Goal: Task Accomplishment & Management: Use online tool/utility

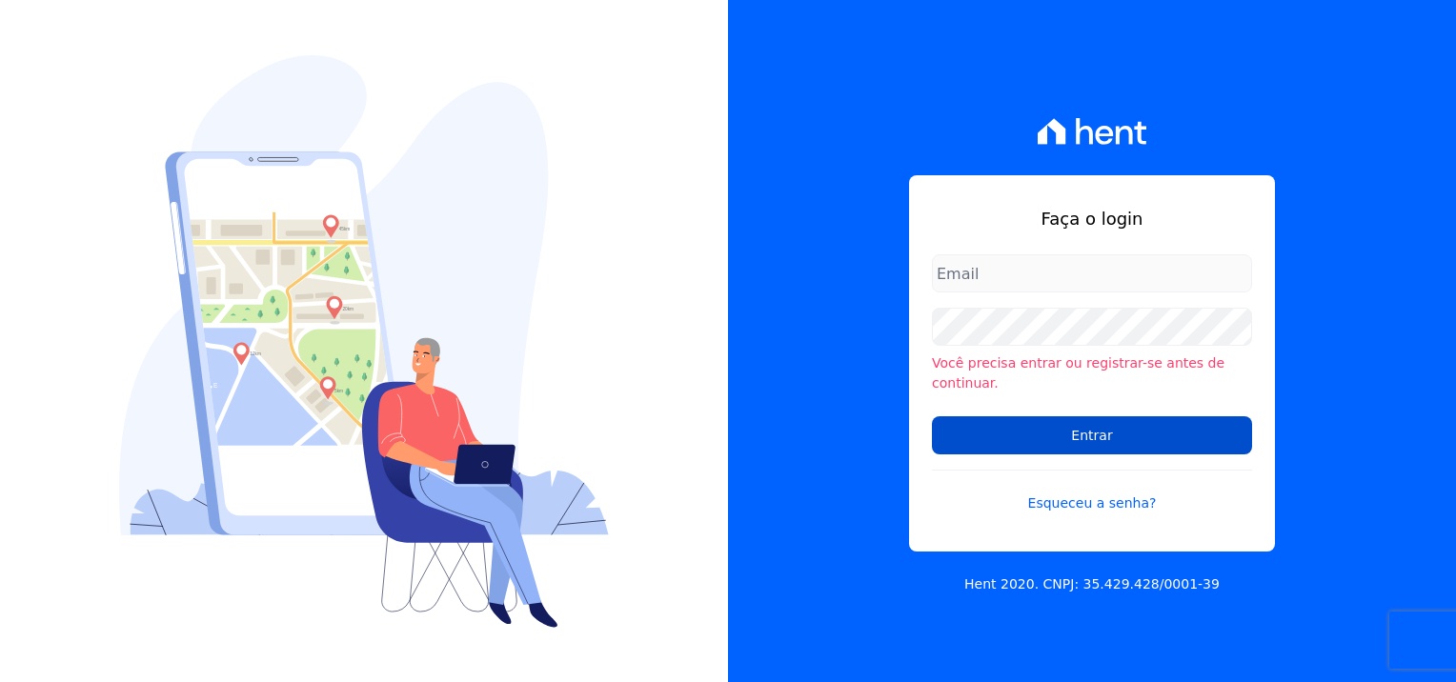
type input "[PERSON_NAME][EMAIL_ADDRESS][PERSON_NAME][DOMAIN_NAME]"
click at [1080, 434] on input "Entrar" at bounding box center [1092, 435] width 320 height 38
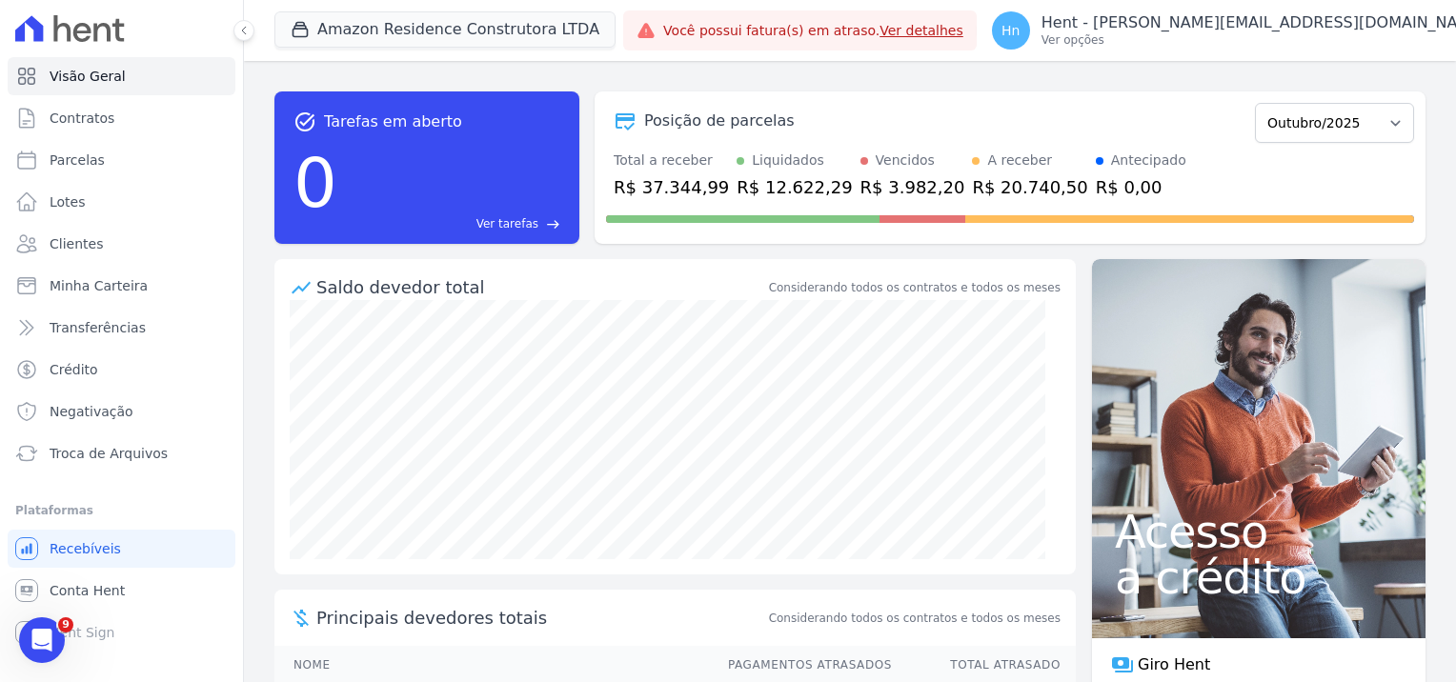
drag, startPoint x: 744, startPoint y: 25, endPoint x: 722, endPoint y: 27, distance: 22.0
click at [616, 25] on div "Amazon Residence Construtora LTDA Trapisa Engenharia Acaiá Residencial Icatu Re…" at bounding box center [444, 30] width 341 height 63
drag, startPoint x: 537, startPoint y: 19, endPoint x: 464, endPoint y: 31, distance: 74.4
click at [464, 31] on button "Amazon Residence Construtora LTDA" at bounding box center [444, 29] width 341 height 36
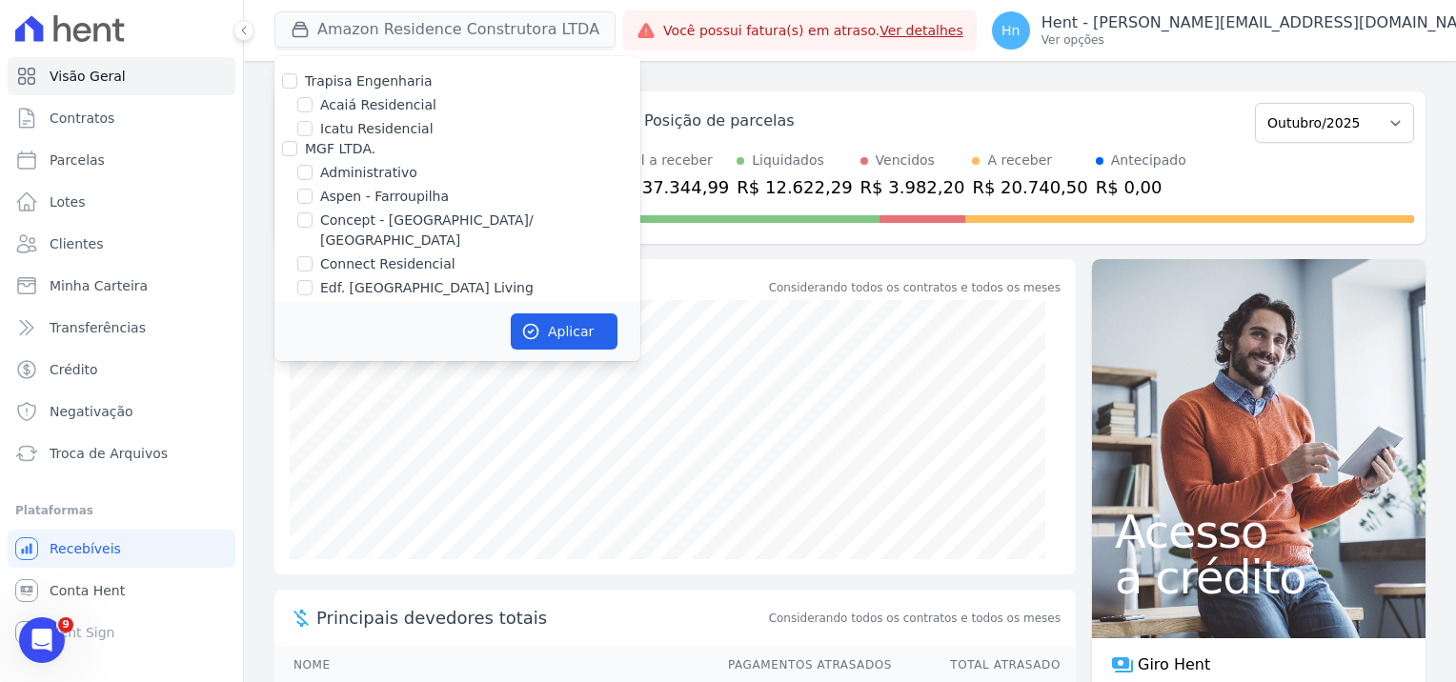
scroll to position [4204, 0]
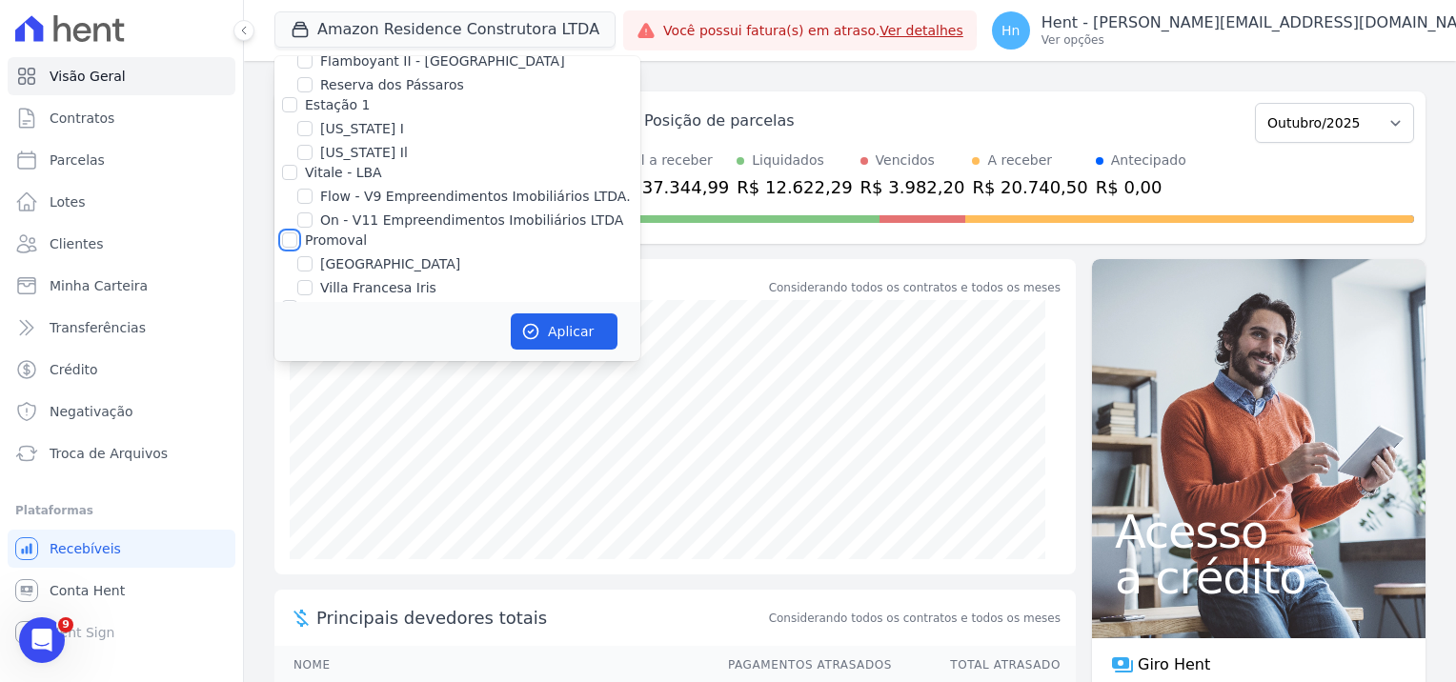
click at [290, 232] on input "Promoval" at bounding box center [289, 239] width 15 height 15
checkbox input "true"
click at [591, 338] on button "Aplicar" at bounding box center [564, 331] width 107 height 36
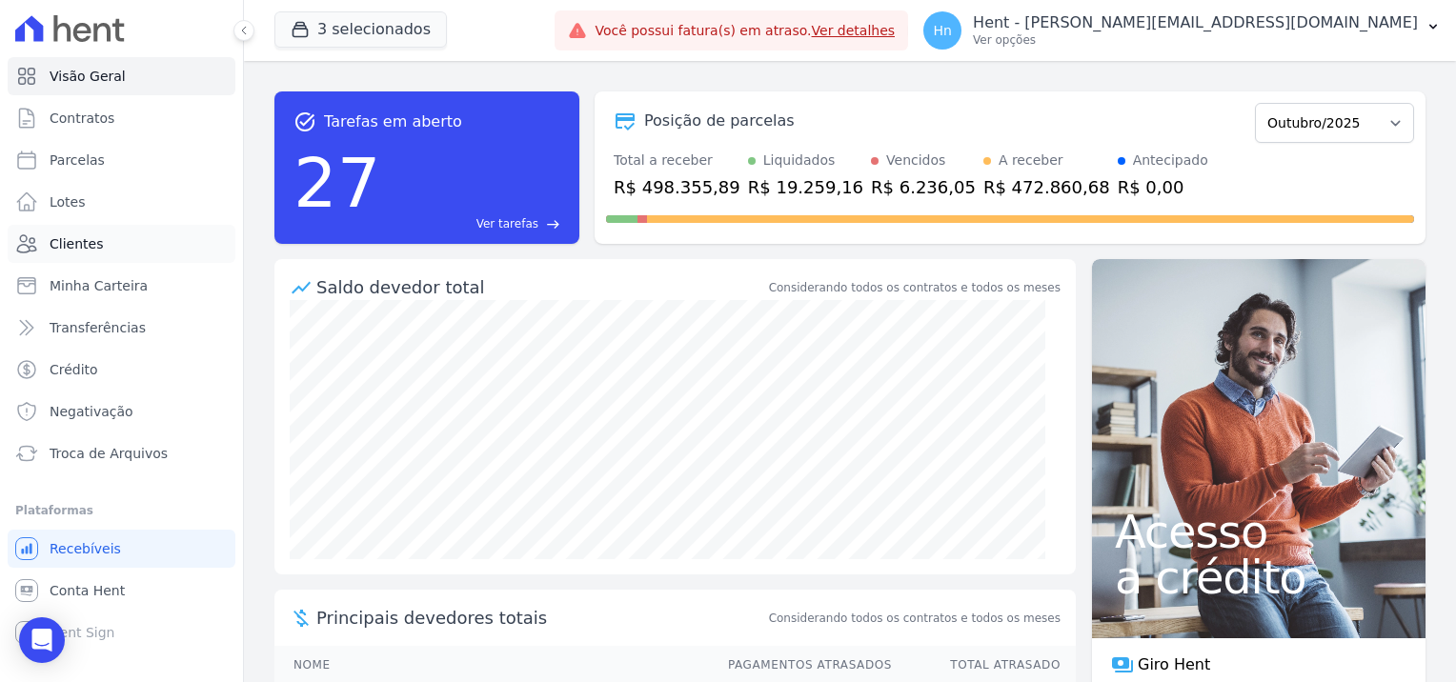
click at [77, 240] on span "Clientes" at bounding box center [76, 243] width 53 height 19
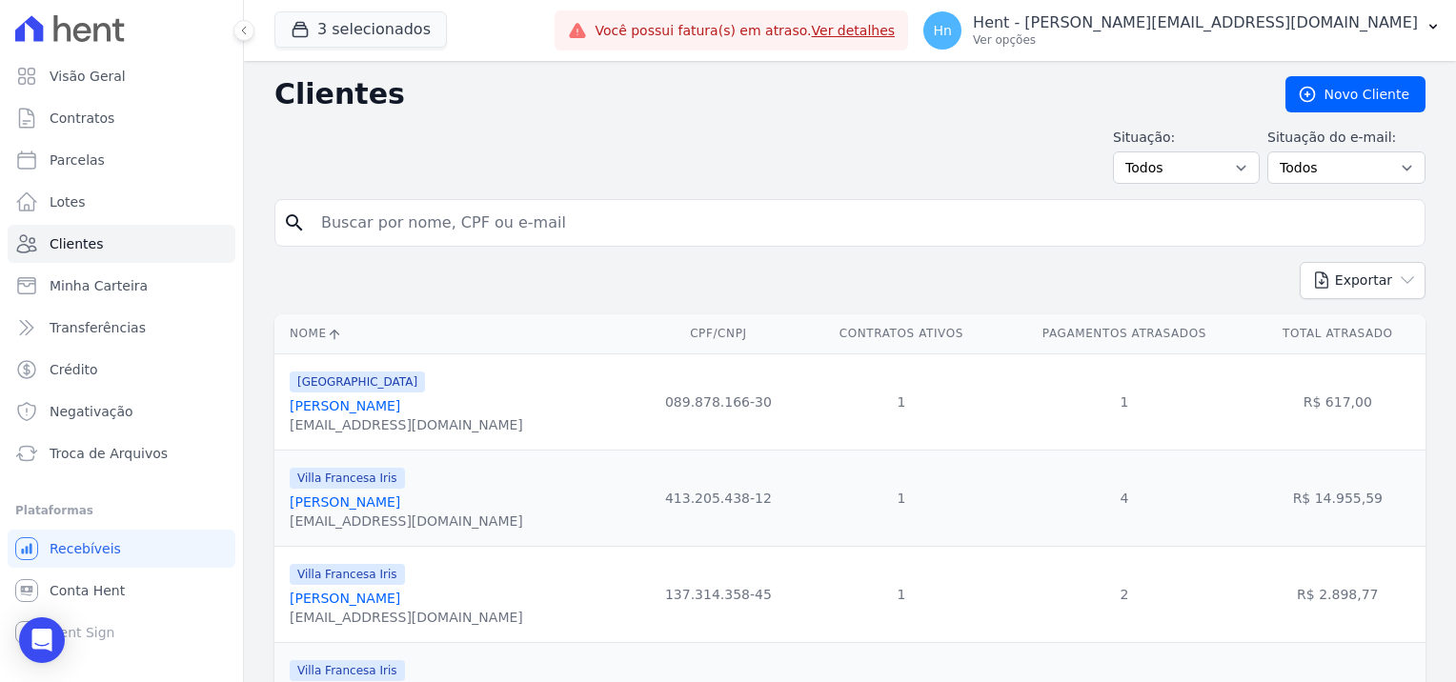
click at [414, 222] on input "search" at bounding box center [863, 223] width 1107 height 38
paste input "Que o Senhor continue renovando suas forças, multiplicando seus dias e conceden…"
type input "Que o Senhor continue renovando suas forças, multiplicando seus dias e conceden…"
click at [402, 218] on input "search" at bounding box center [863, 223] width 1107 height 38
paste input "[PERSON_NAME] Bueno De Godoy"
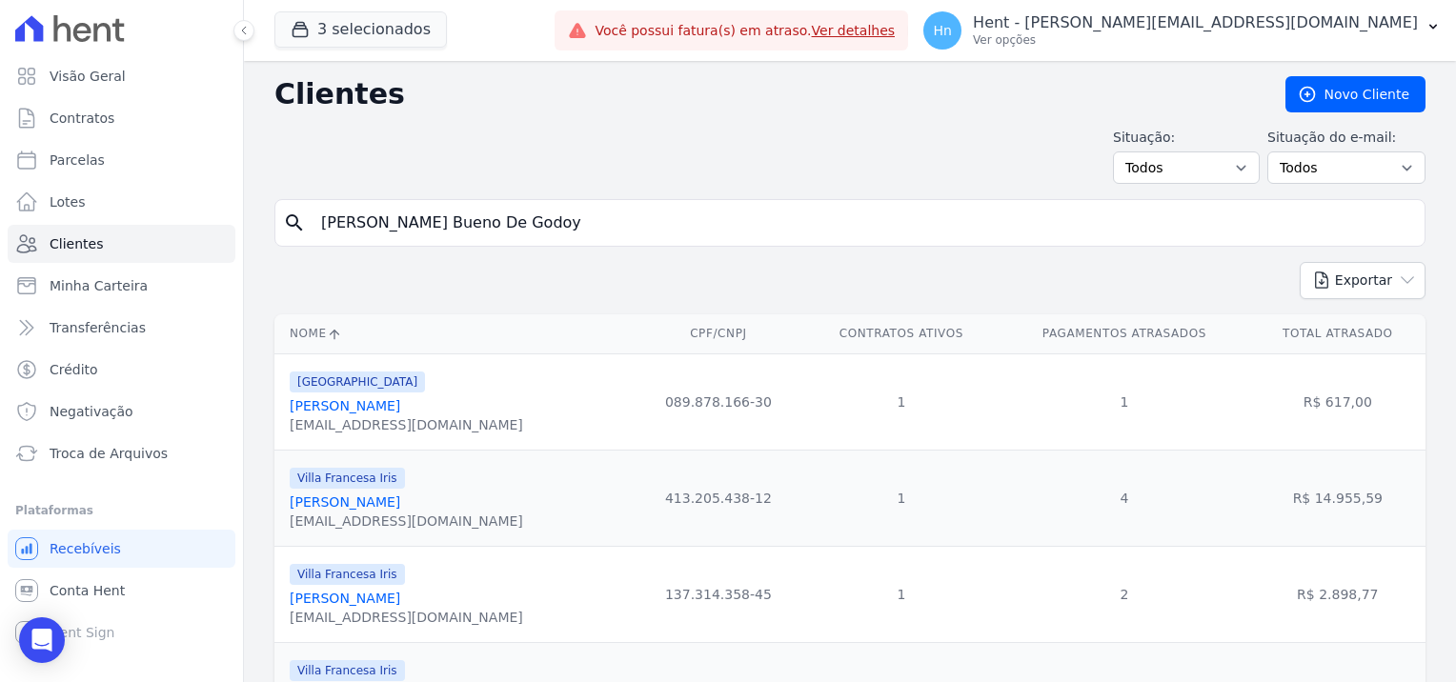
type input "[PERSON_NAME] Bueno De Godoy"
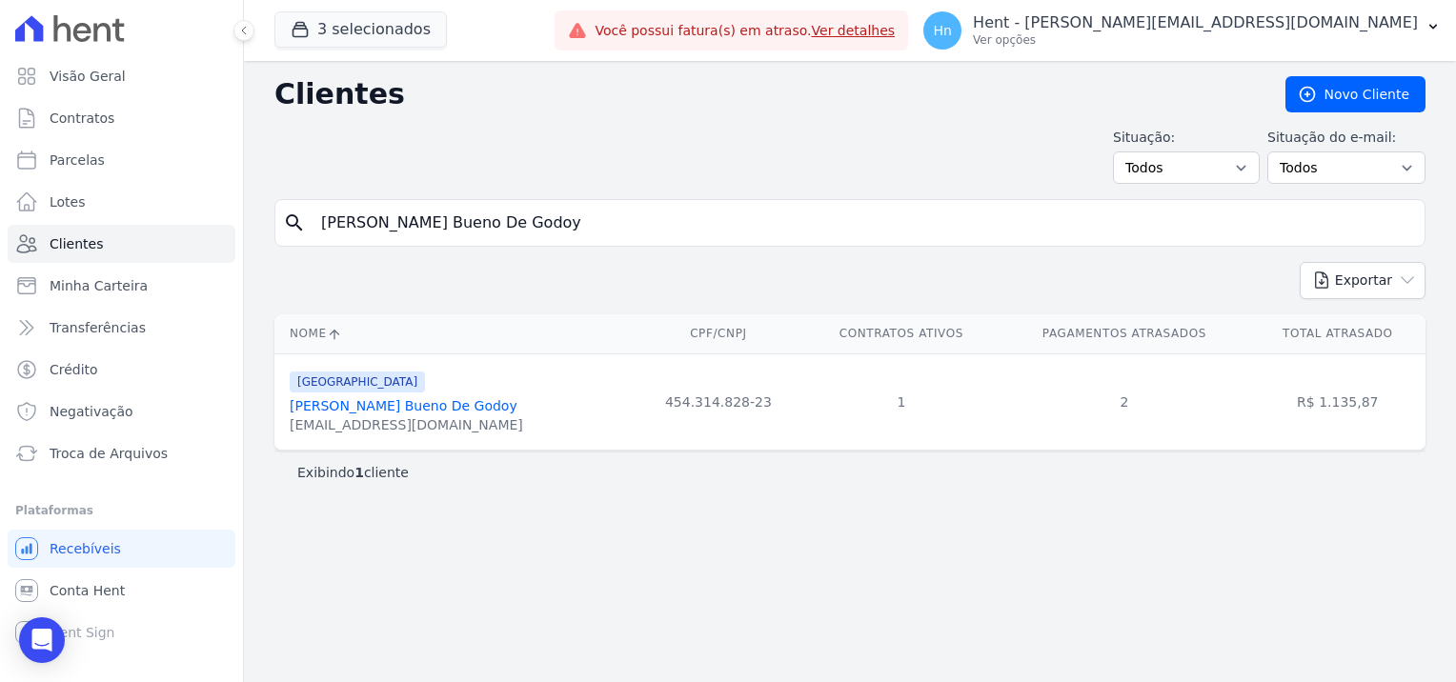
click at [443, 406] on link "[PERSON_NAME] Bueno De Godoy" at bounding box center [404, 405] width 228 height 15
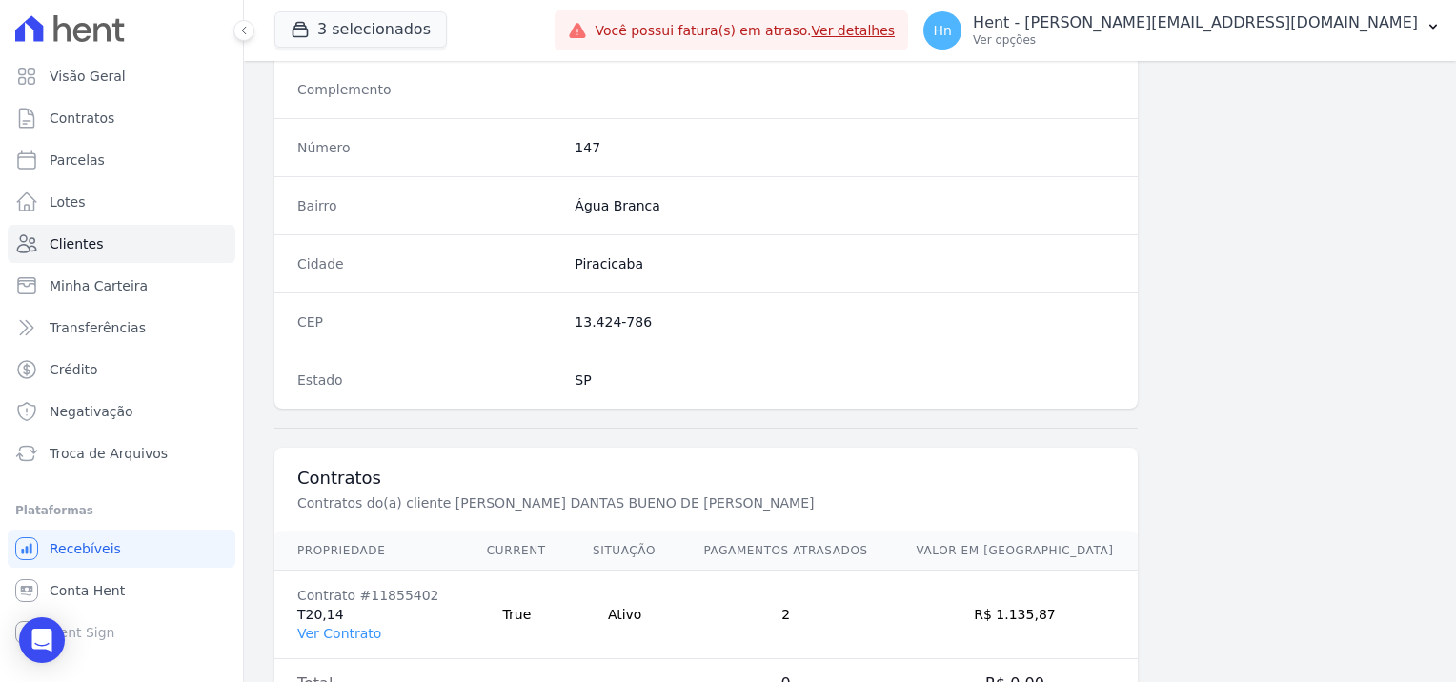
scroll to position [1094, 0]
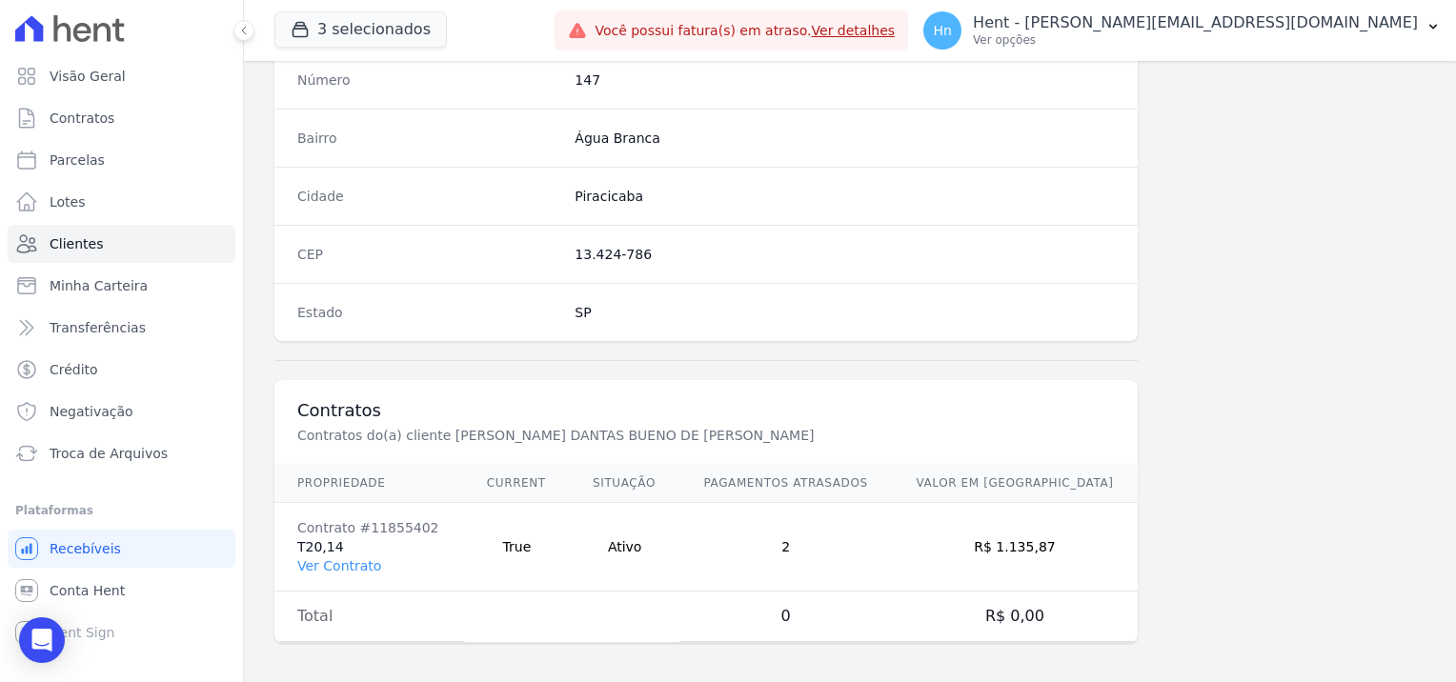
click at [299, 539] on td "Contrato #11855402 T20,14 Ver Contrato" at bounding box center [369, 547] width 190 height 89
click at [321, 558] on link "Ver Contrato" at bounding box center [339, 565] width 84 height 15
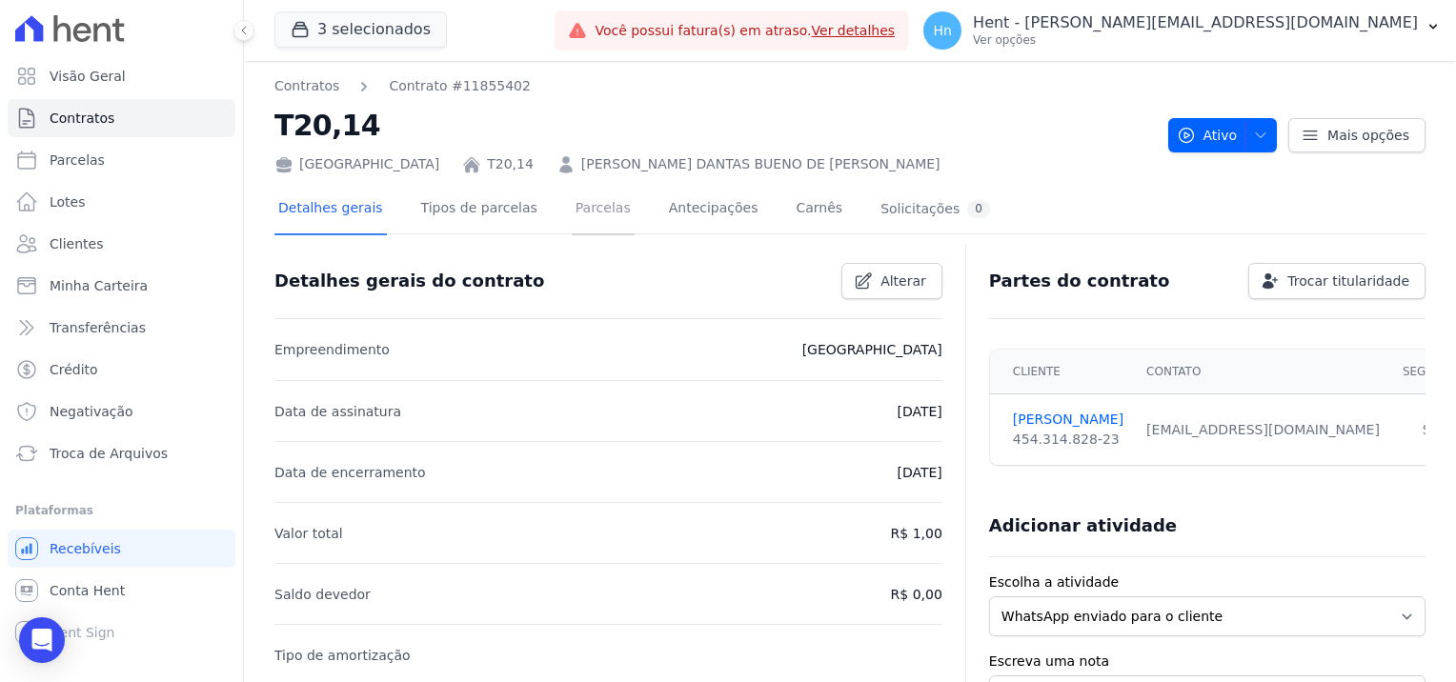
click at [572, 214] on link "Parcelas" at bounding box center [603, 210] width 63 height 50
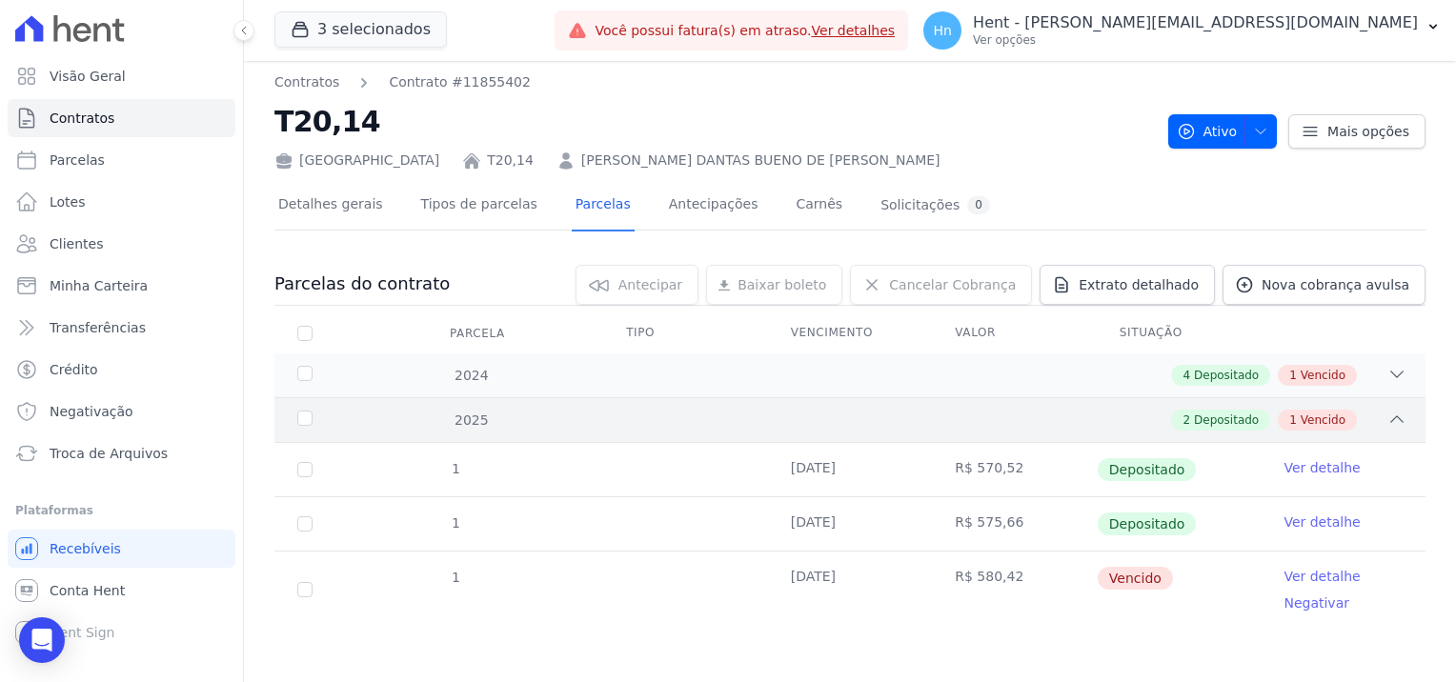
scroll to position [4, 0]
click at [1387, 361] on div "2024 4 Depositado 1 Vencido" at bounding box center [849, 375] width 1151 height 44
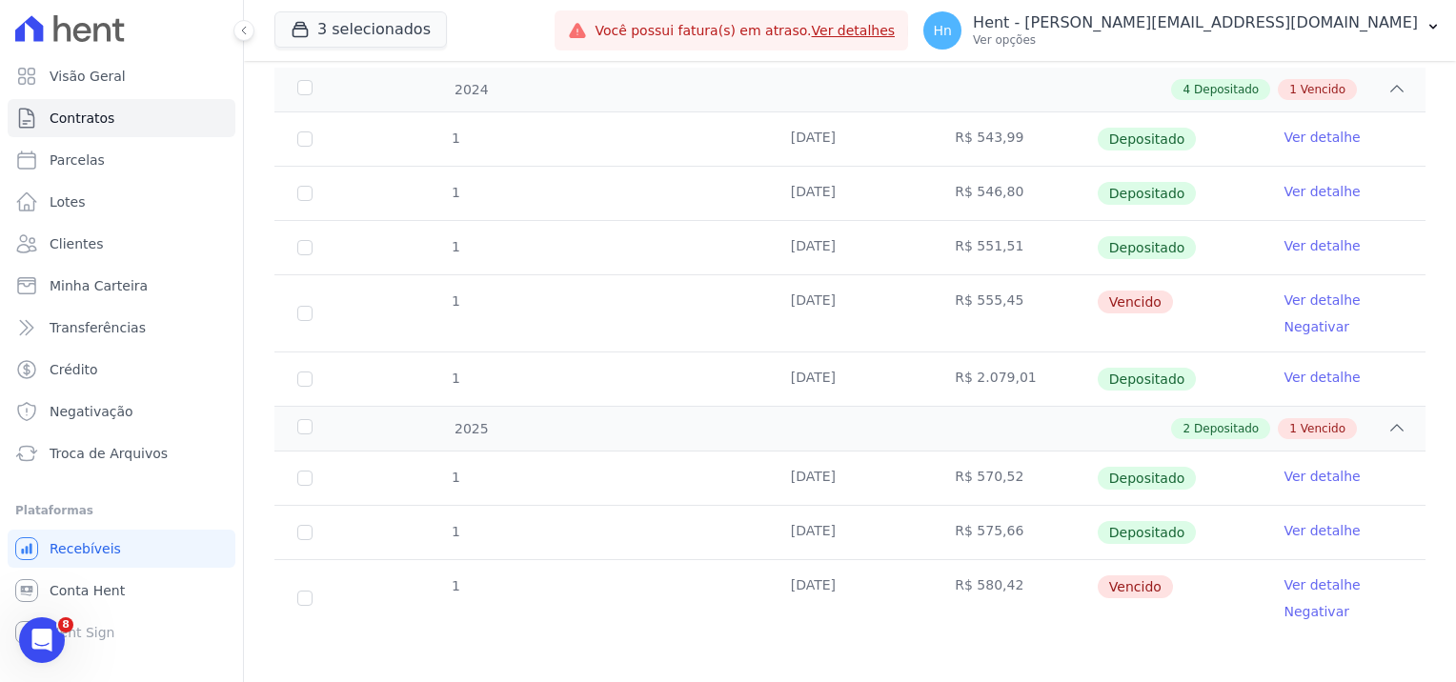
scroll to position [0, 0]
click at [92, 252] on span "Clientes" at bounding box center [76, 243] width 53 height 19
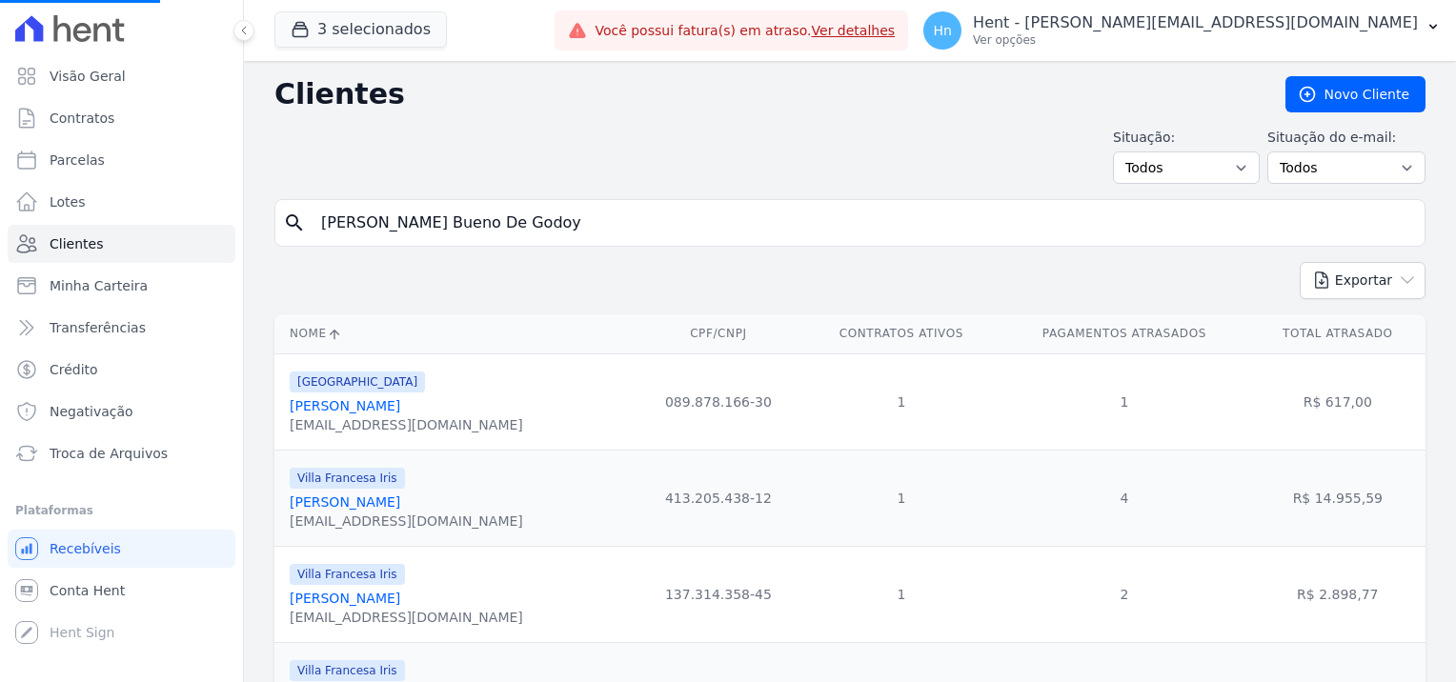
click at [537, 225] on input "[PERSON_NAME] Bueno De Godoy" at bounding box center [863, 223] width 1107 height 38
click at [277, 225] on div "search" at bounding box center [849, 223] width 1151 height 48
type input "[PERSON_NAME]"
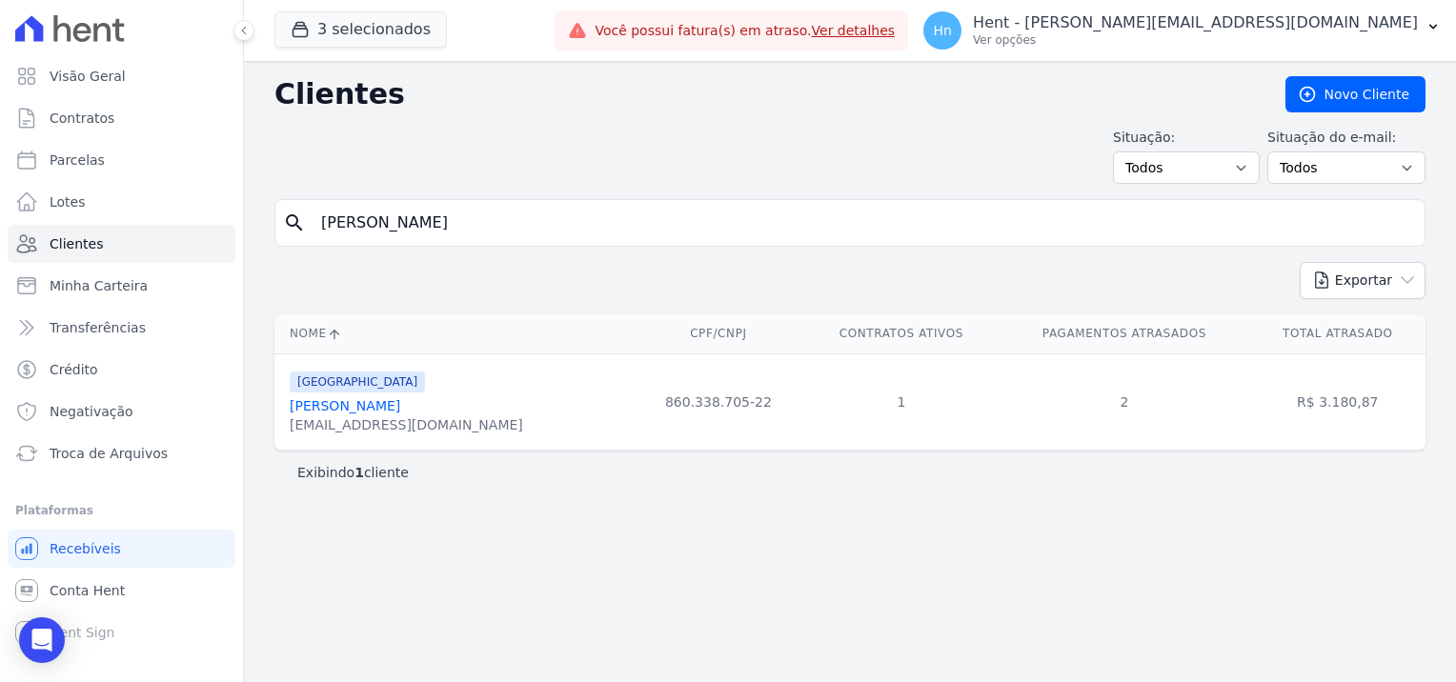
click at [376, 404] on link "[PERSON_NAME]" at bounding box center [345, 405] width 111 height 15
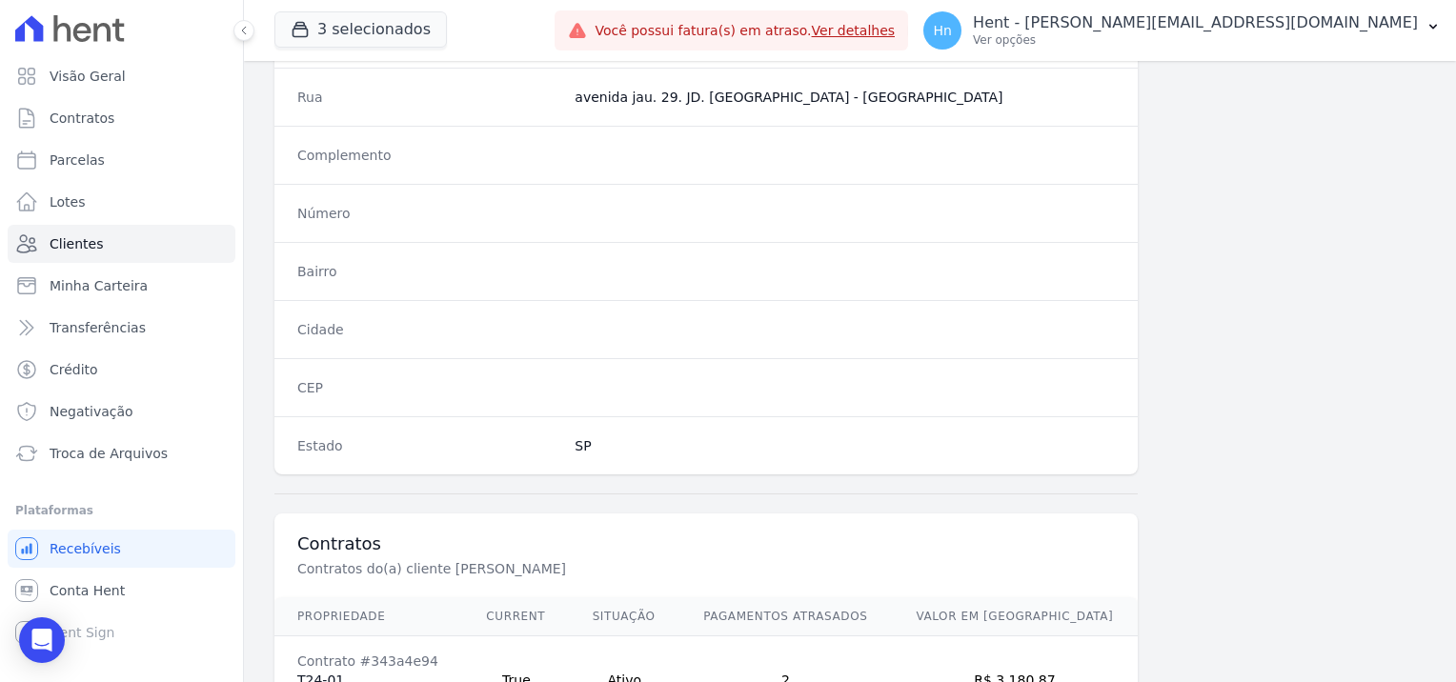
scroll to position [1048, 0]
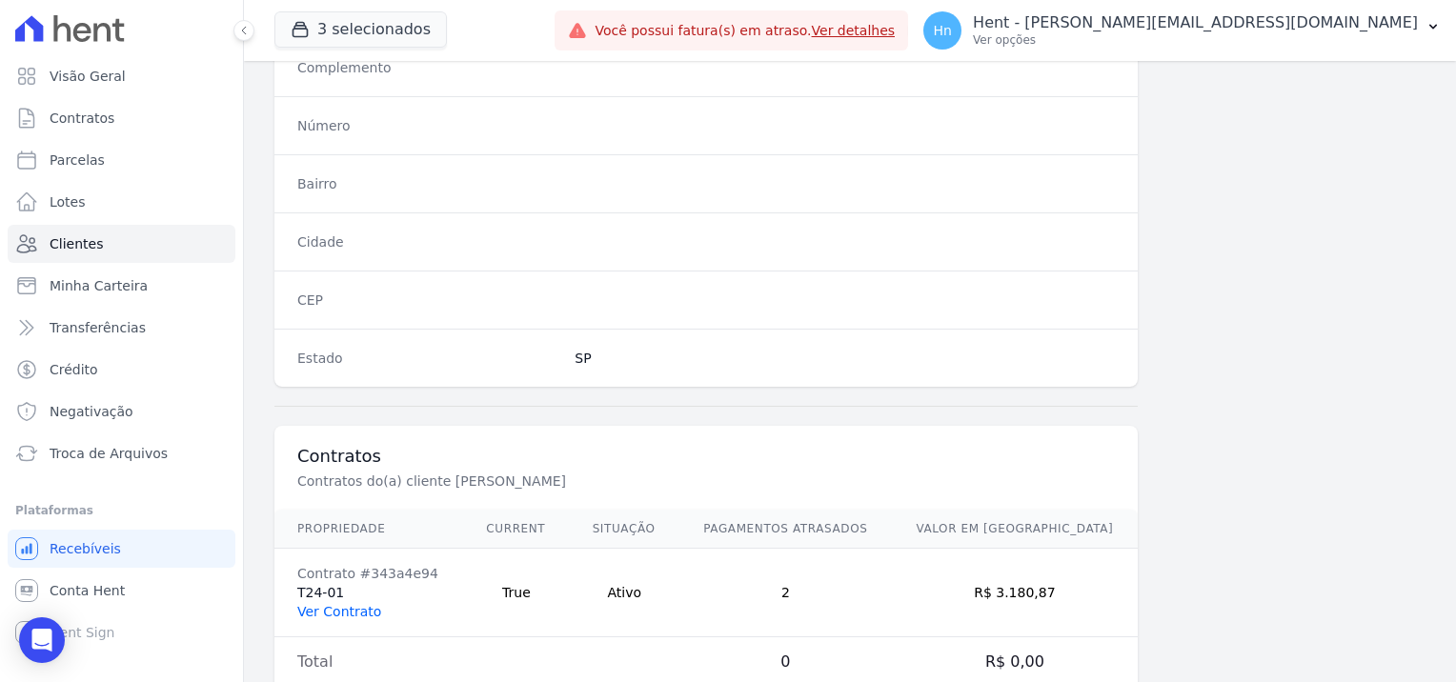
click at [327, 604] on link "Ver Contrato" at bounding box center [339, 611] width 84 height 15
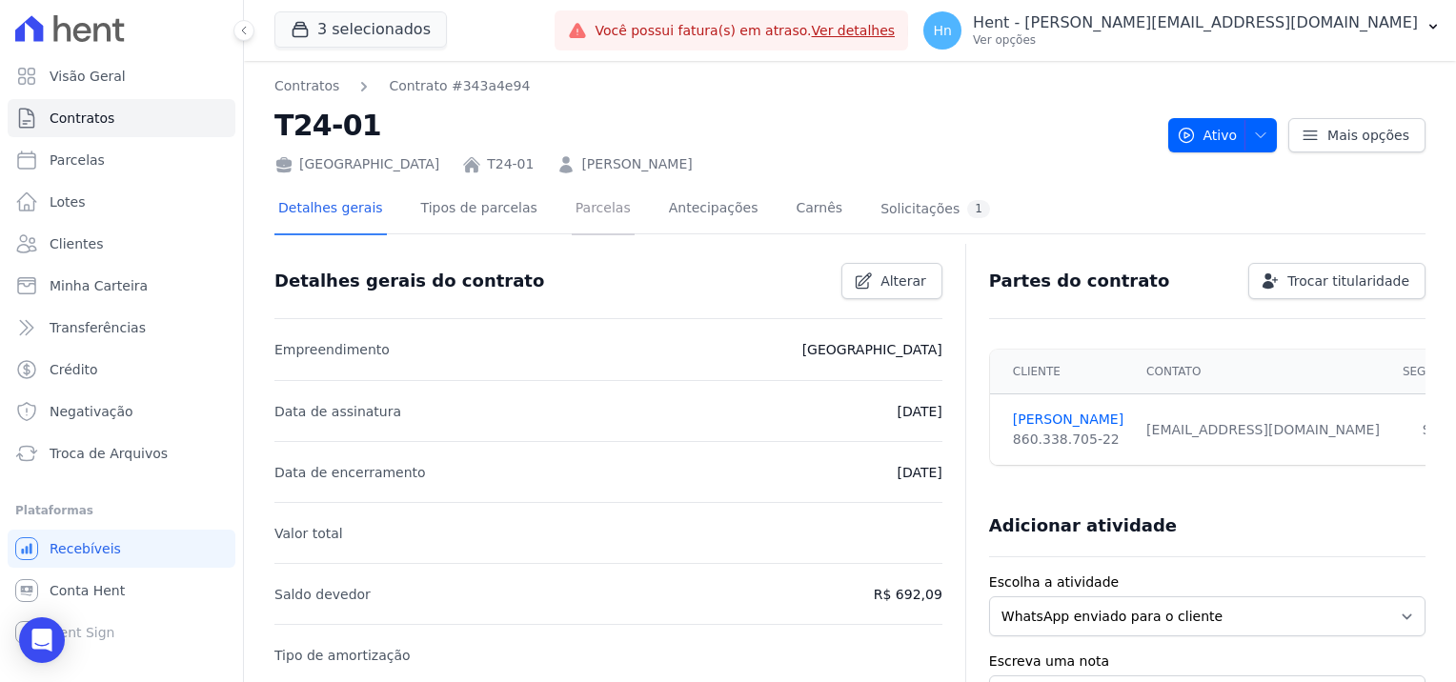
click at [581, 212] on link "Parcelas" at bounding box center [603, 210] width 63 height 50
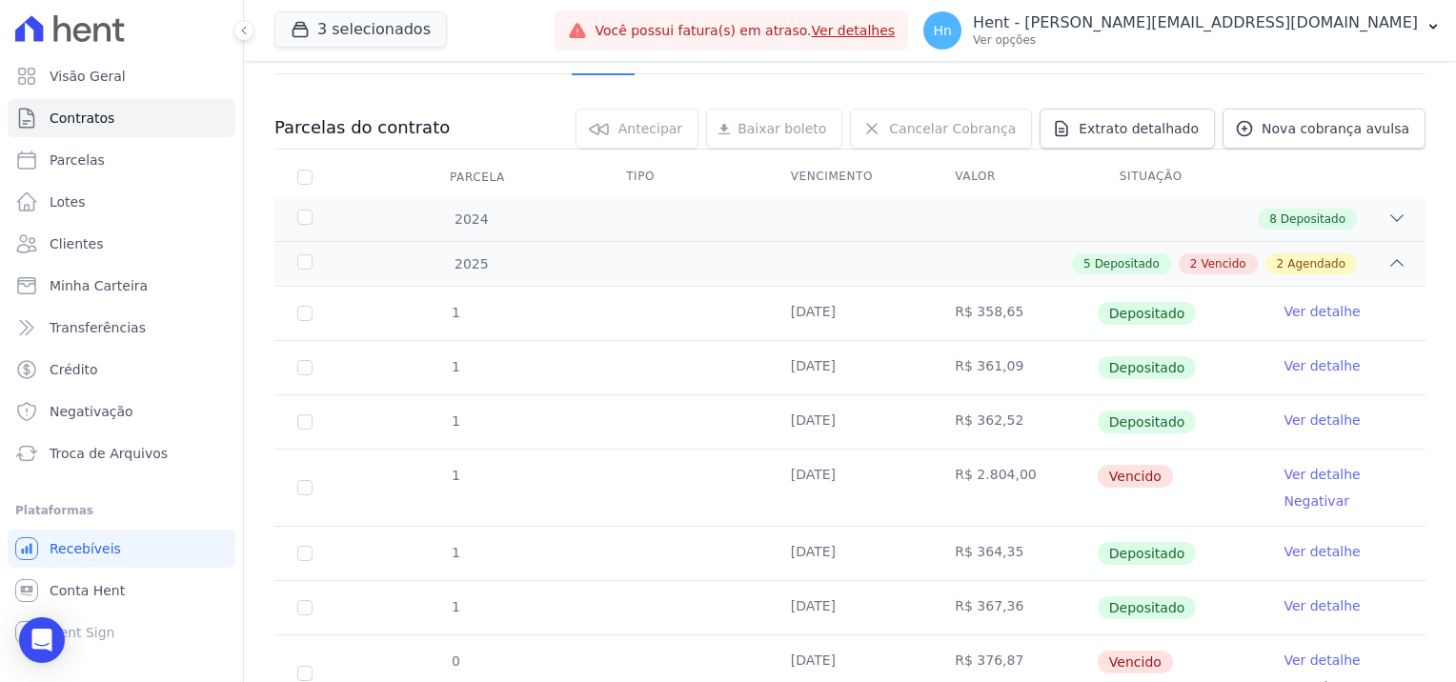
scroll to position [191, 0]
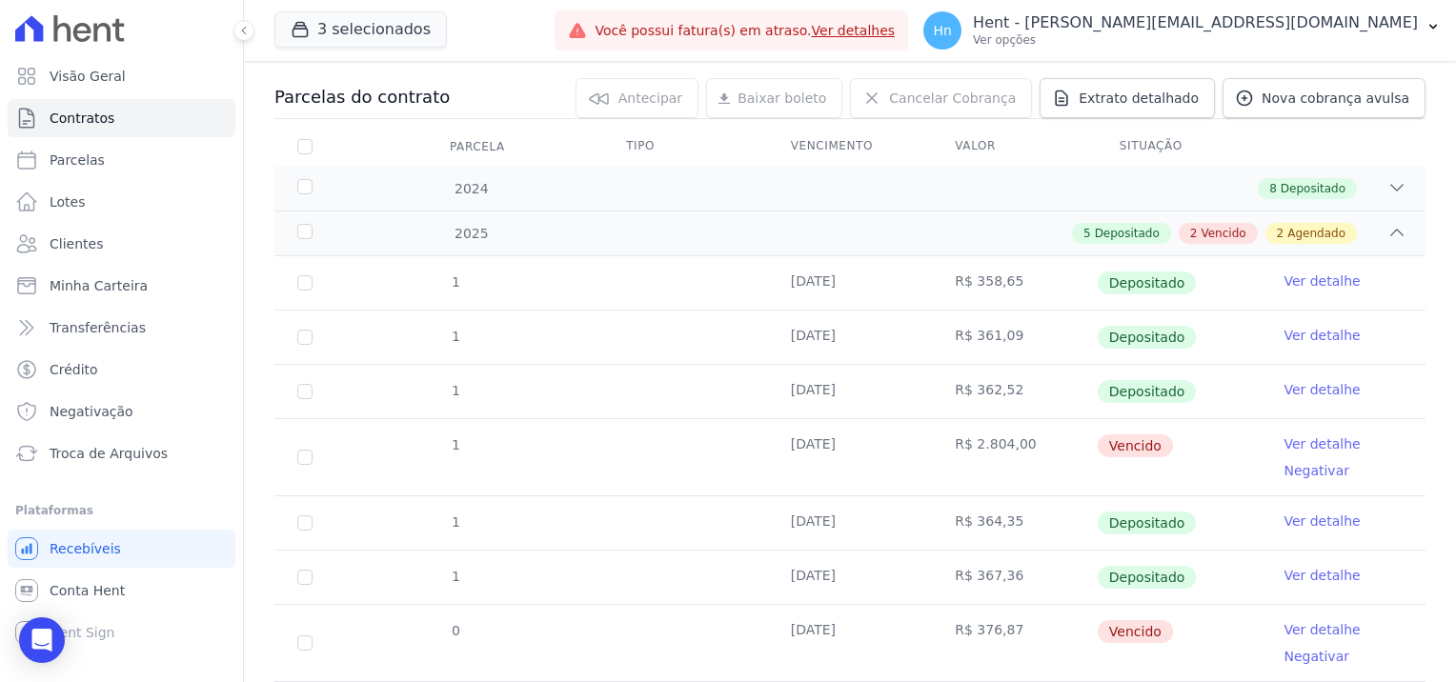
click at [317, 454] on td "1" at bounding box center [304, 457] width 61 height 76
click at [309, 458] on input "checkbox" at bounding box center [304, 457] width 15 height 15
checkbox input "true"
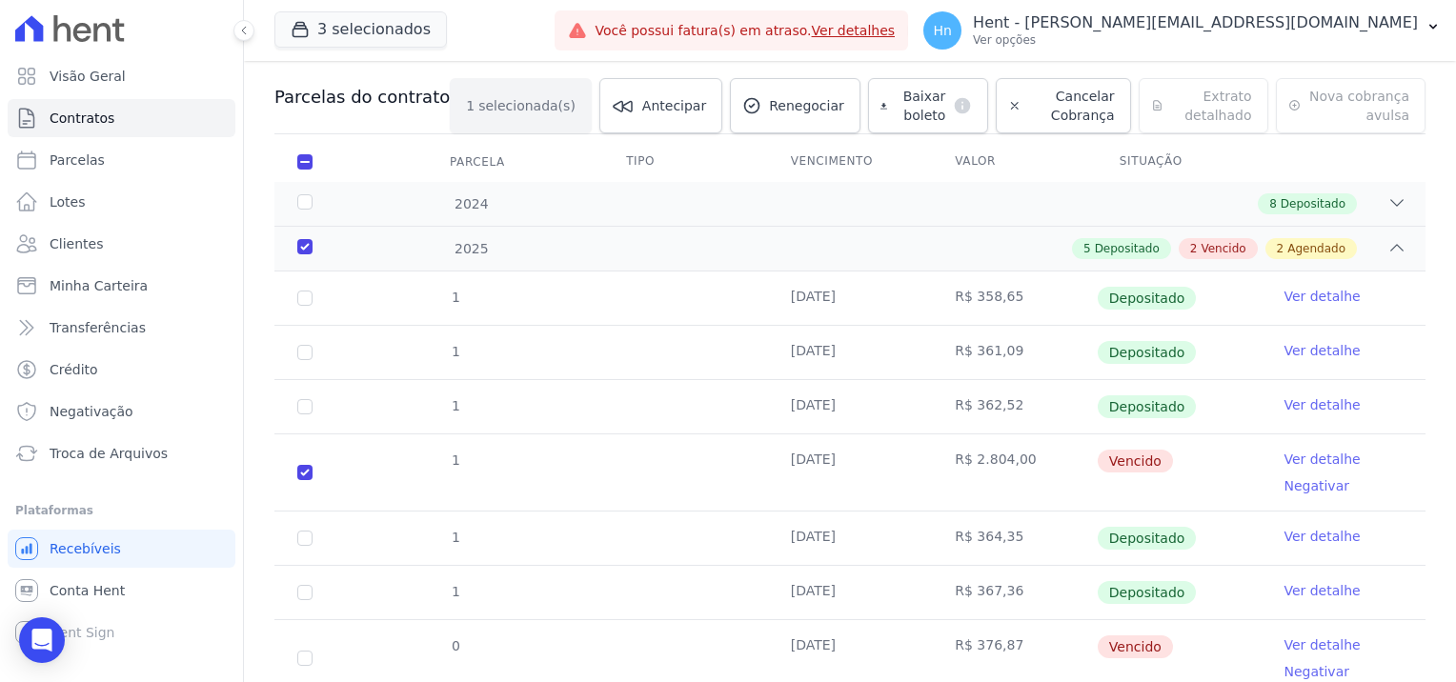
click at [290, 659] on td "0" at bounding box center [304, 658] width 61 height 76
click at [298, 657] on input "checkbox" at bounding box center [304, 658] width 15 height 15
checkbox input "true"
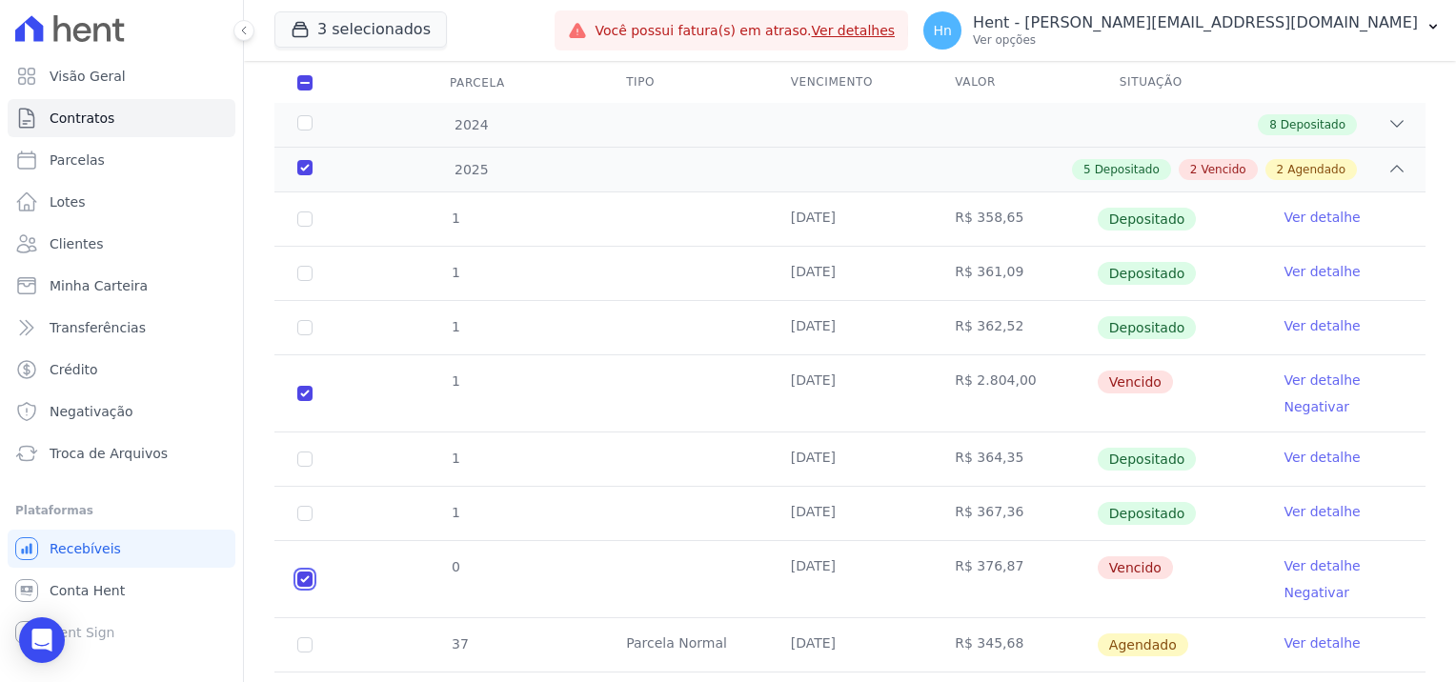
scroll to position [81, 0]
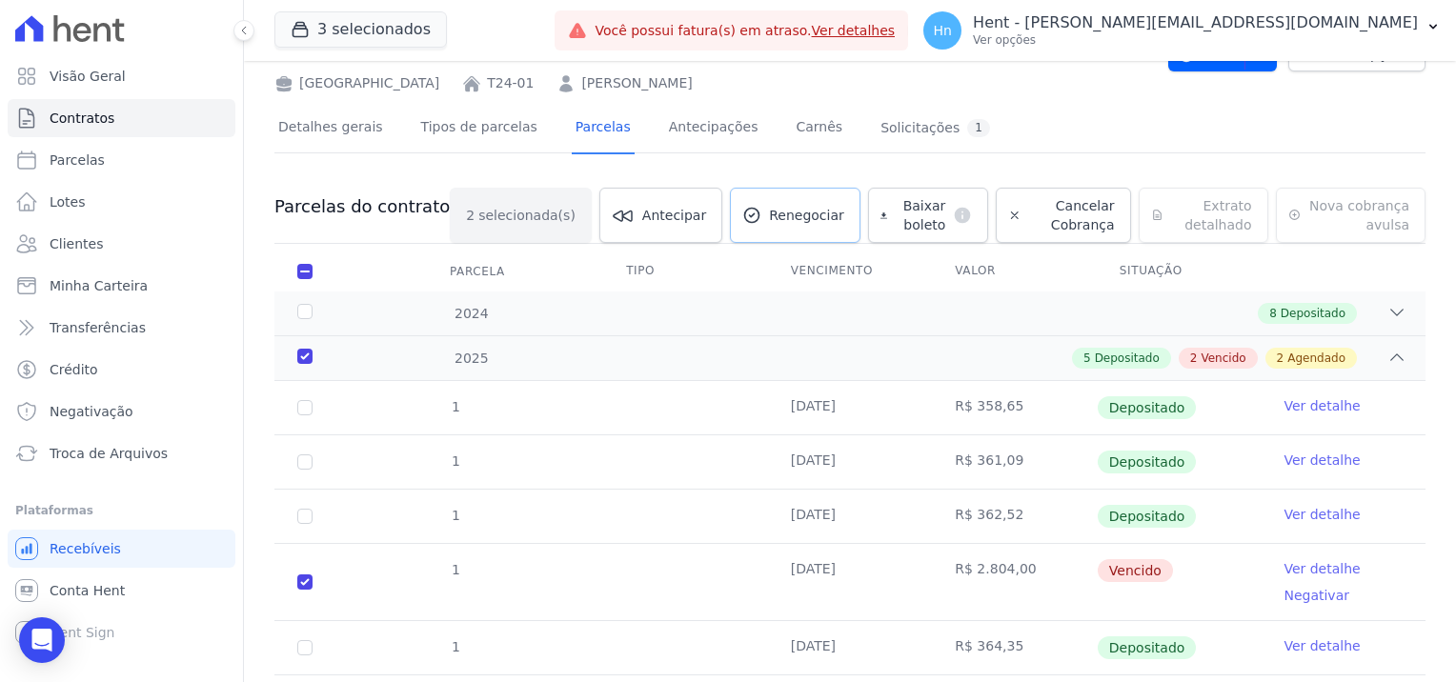
click at [789, 209] on span "Renegociar" at bounding box center [806, 215] width 75 height 19
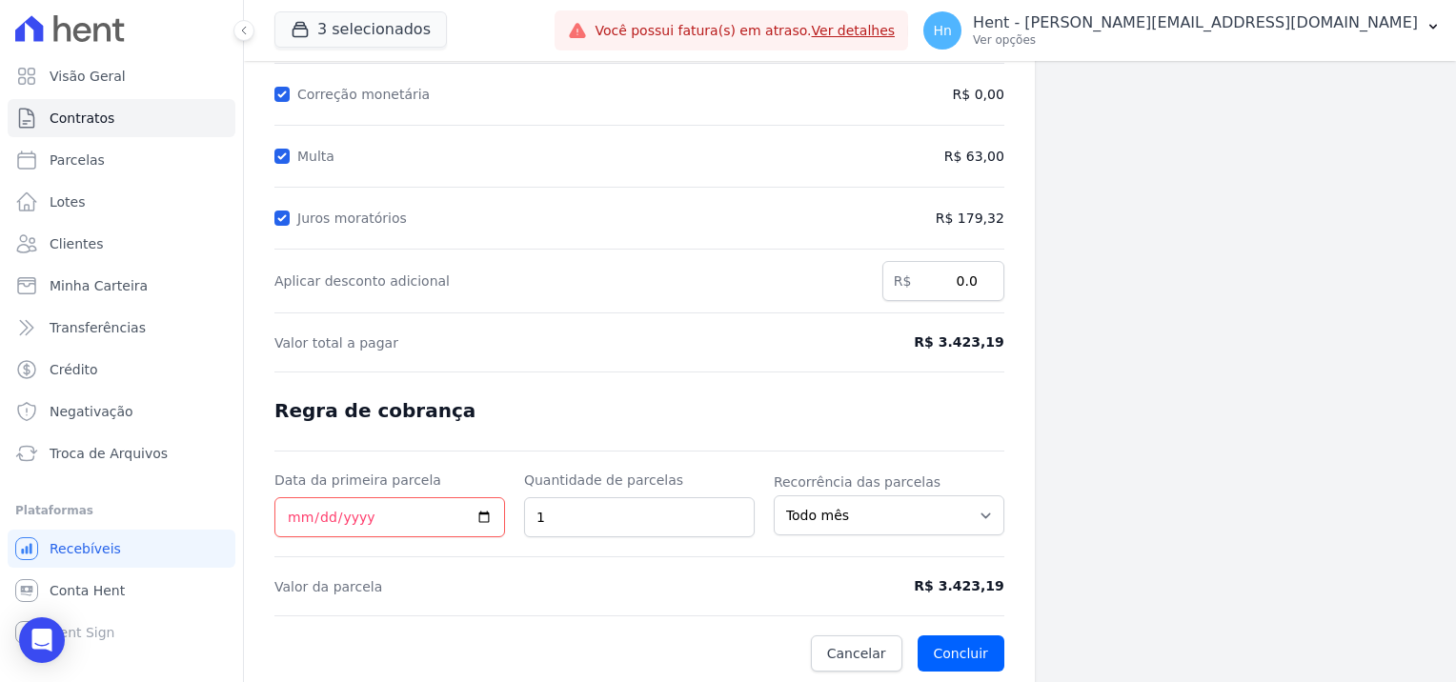
scroll to position [172, 0]
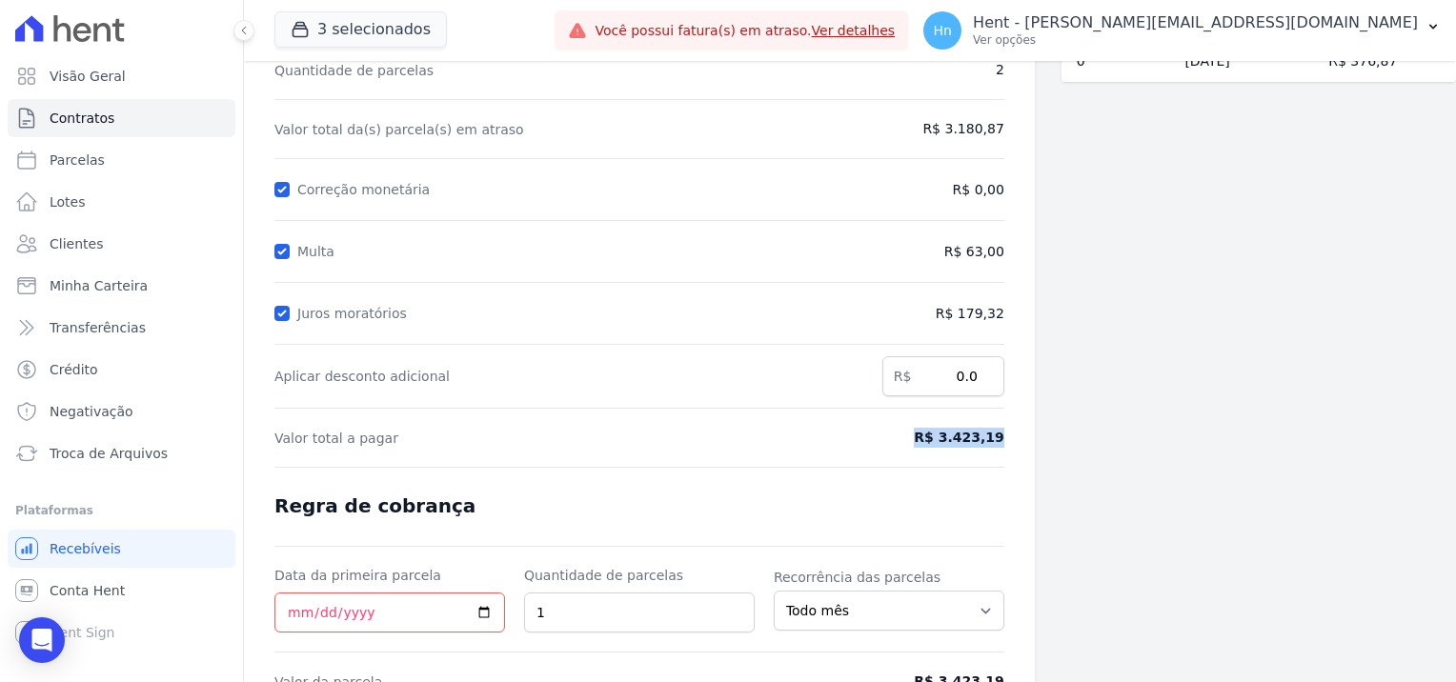
drag, startPoint x: 921, startPoint y: 435, endPoint x: 1018, endPoint y: 434, distance: 96.2
click at [1018, 434] on div "Contratos Contrato #343a4e94 Renegociação de parcelas Renegociação de parcelas …" at bounding box center [639, 336] width 791 height 894
copy span "R$ 3.423,19"
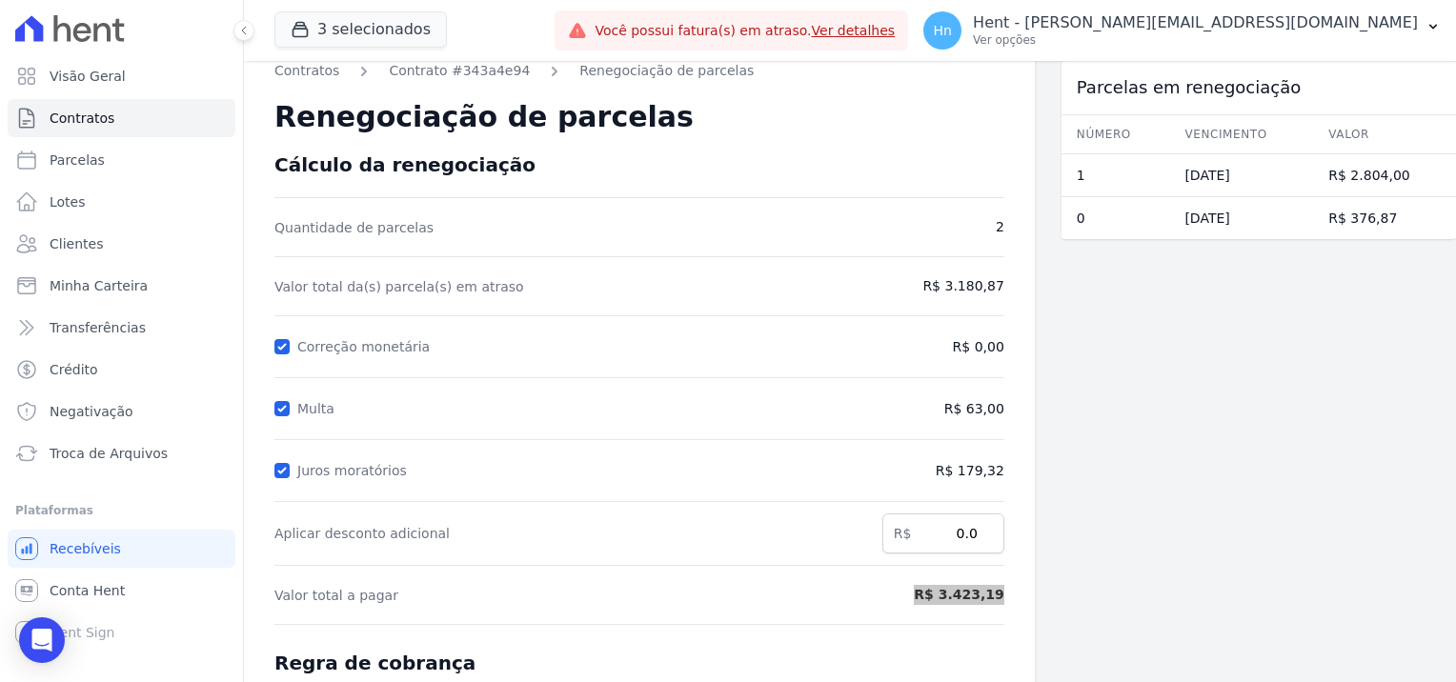
scroll to position [0, 0]
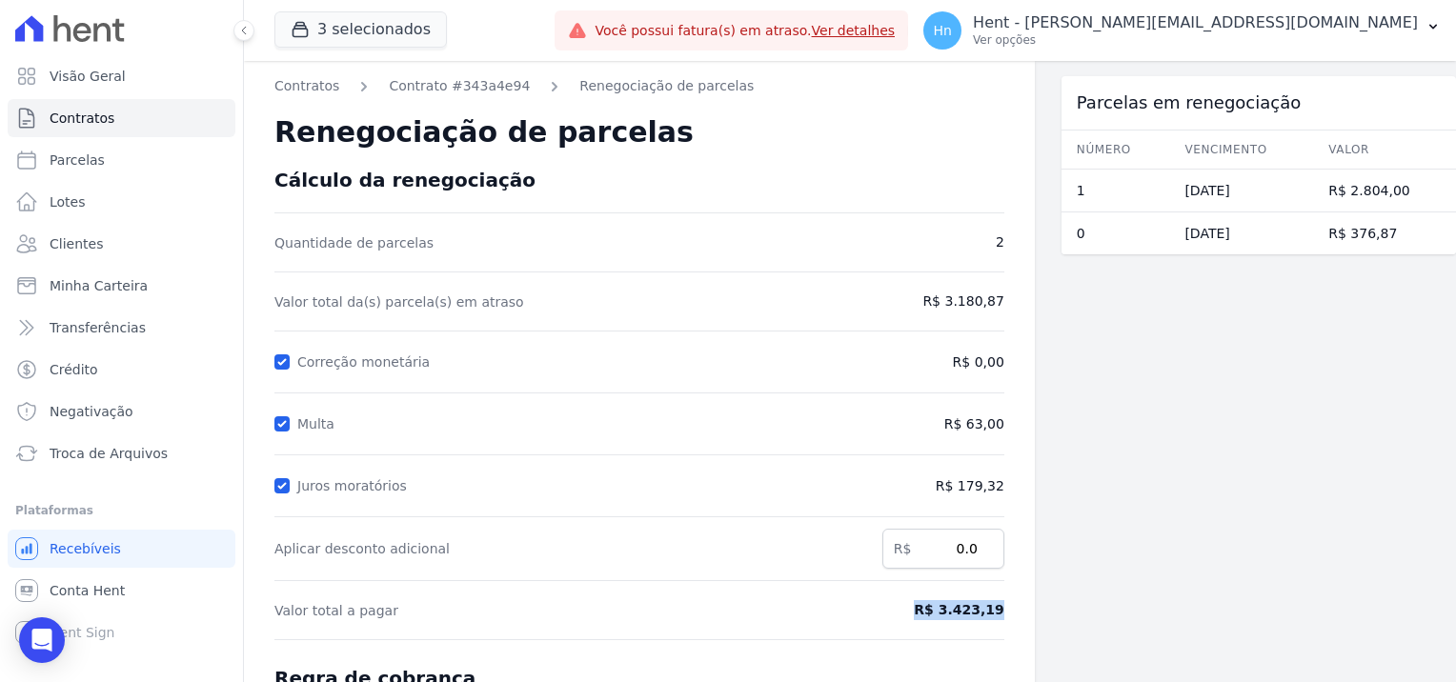
copy span "R$ 3.423,19"
